Goal: Use online tool/utility: Utilize a website feature to perform a specific function

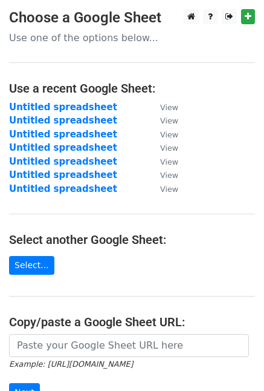
scroll to position [171, 0]
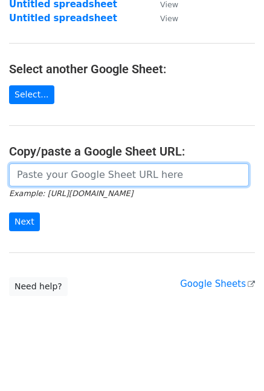
click at [21, 184] on input "url" at bounding box center [129, 174] width 240 height 23
paste input "[URL][DOMAIN_NAME]"
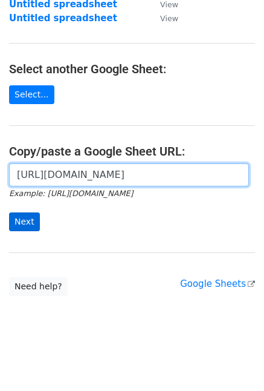
type input "https://docs.google.com/spreadsheets/d/15forzxdybrmv4-eC733Mpt7bjCnWP2gV_HCspwH…"
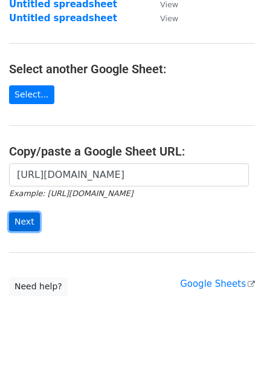
click at [16, 219] on input "Next" at bounding box center [24, 221] width 31 height 19
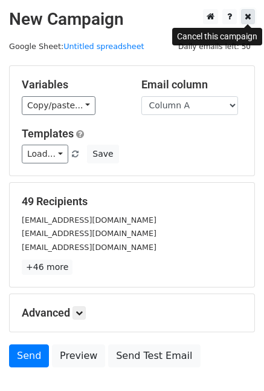
click at [247, 16] on icon at bounding box center [248, 16] width 7 height 8
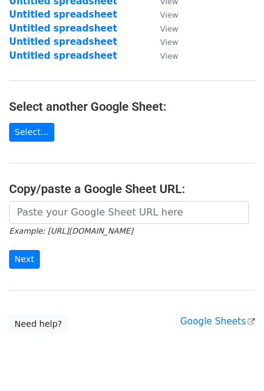
scroll to position [171, 0]
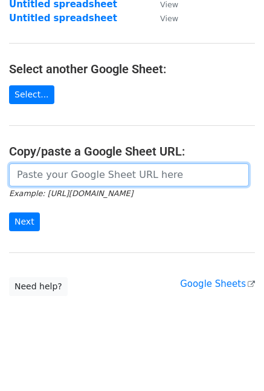
click at [35, 169] on input "url" at bounding box center [129, 174] width 240 height 23
paste input "[URL][DOMAIN_NAME]"
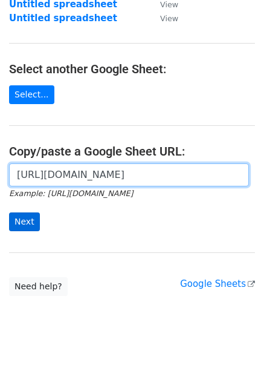
type input "[URL][DOMAIN_NAME]"
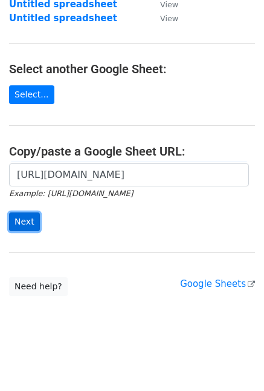
scroll to position [0, 0]
click at [34, 219] on input "Next" at bounding box center [24, 221] width 31 height 19
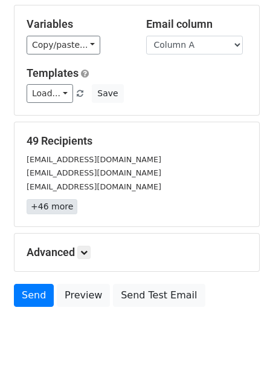
scroll to position [77, 0]
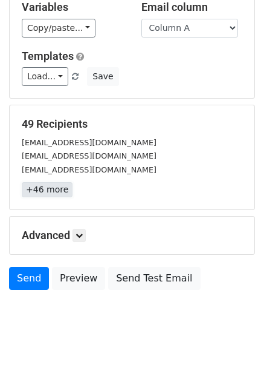
click at [65, 184] on link "+46 more" at bounding box center [47, 189] width 51 height 15
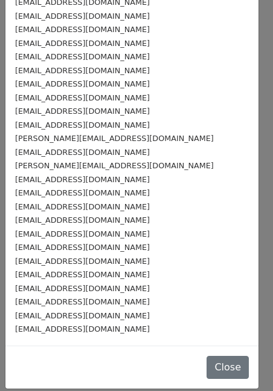
scroll to position [385, 0]
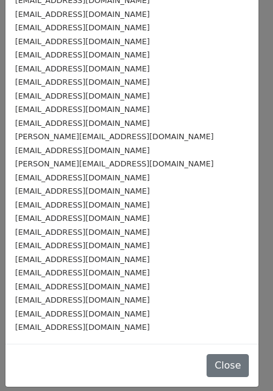
click at [211, 281] on div "[EMAIL_ADDRESS][DOMAIN_NAME]" at bounding box center [132, 286] width 234 height 14
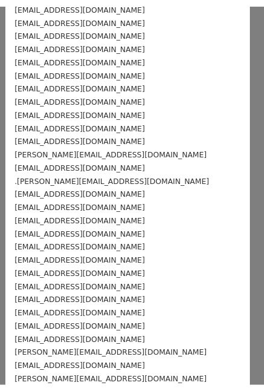
scroll to position [0, 0]
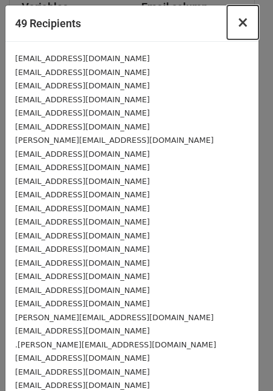
click at [237, 22] on span "×" at bounding box center [243, 22] width 12 height 17
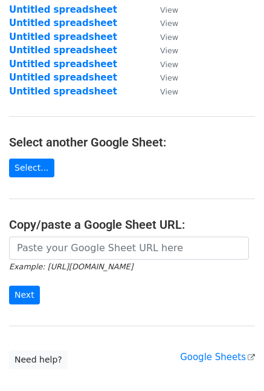
scroll to position [171, 0]
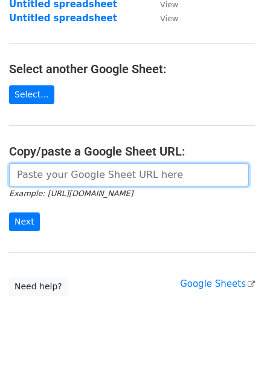
click at [38, 176] on input "url" at bounding box center [129, 174] width 240 height 23
paste input "https://docs.google.com/spreadsheets/d/15forzxdybrmv4-eC733Mpt7bjCnWP2gV_HCspwH…"
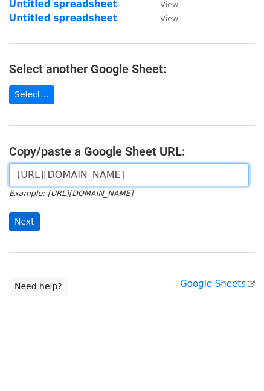
type input "https://docs.google.com/spreadsheets/d/15forzxdybrmv4-eC733Mpt7bjCnWP2gV_HCspwH…"
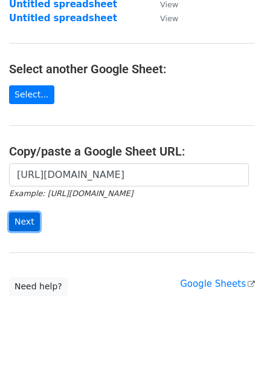
click at [27, 226] on input "Next" at bounding box center [24, 221] width 31 height 19
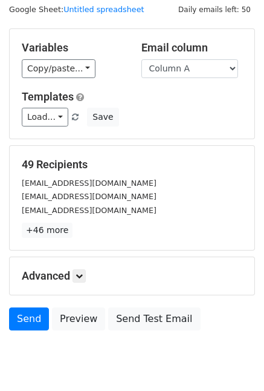
scroll to position [77, 0]
